Goal: Communication & Community: Answer question/provide support

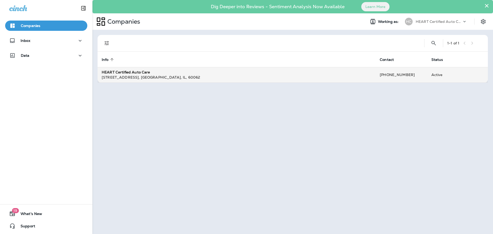
click at [161, 79] on div "280 Skokie Blvd , Northbrook , IL , 60062" at bounding box center [237, 77] width 270 height 5
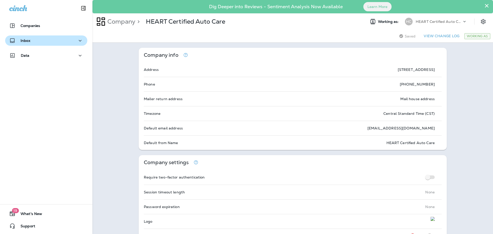
click at [33, 38] on div "Inbox" at bounding box center [46, 40] width 74 height 6
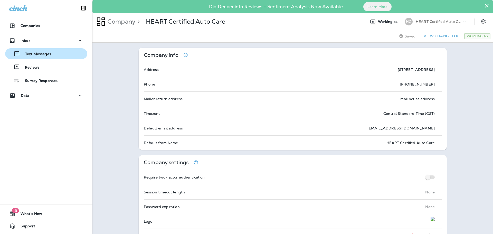
click at [51, 51] on div "Text Messages" at bounding box center [46, 54] width 78 height 8
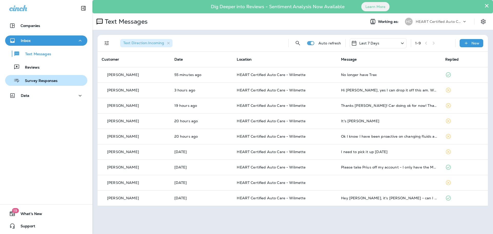
click at [35, 75] on button "Survey Responses" at bounding box center [46, 80] width 82 height 11
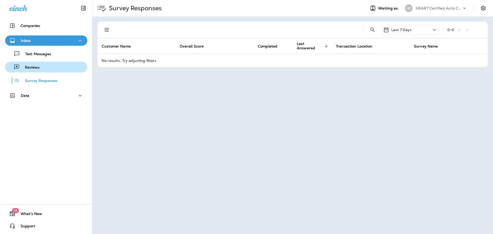
click at [40, 69] on div "Reviews" at bounding box center [46, 67] width 78 height 8
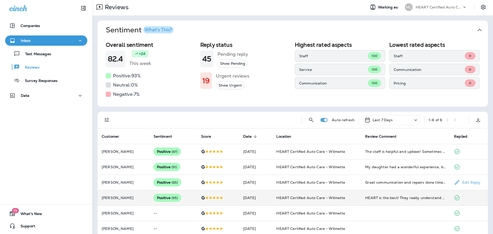
scroll to position [22, 0]
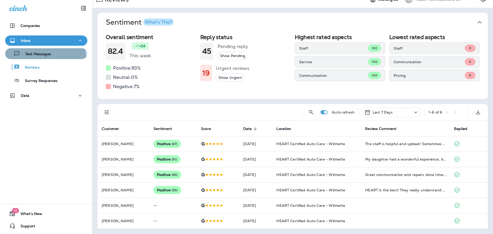
click at [44, 58] on button "Text Messages" at bounding box center [46, 53] width 82 height 11
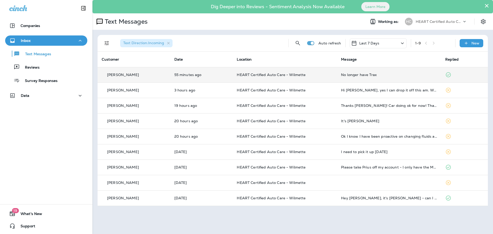
click at [365, 76] on div "No longer have Trax" at bounding box center [389, 75] width 96 height 4
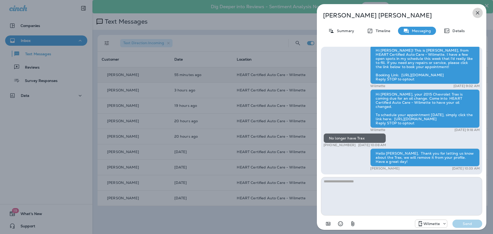
click at [480, 13] on icon "button" at bounding box center [477, 13] width 6 height 6
